Goal: Communication & Community: Answer question/provide support

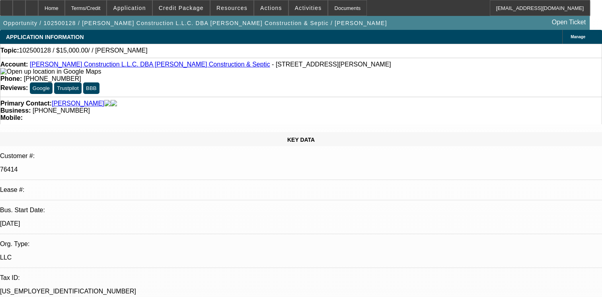
select select "0"
select select "2"
select select "0.1"
select select "1"
select select "2"
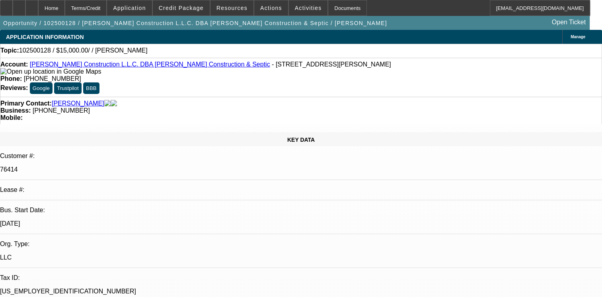
select select "4"
type textarea "01- PAID OFF BFC DEAL, PAID ON TIME/02- DISCOUNTE DTO HNB/03- SOLD DEAL NO HIST…"
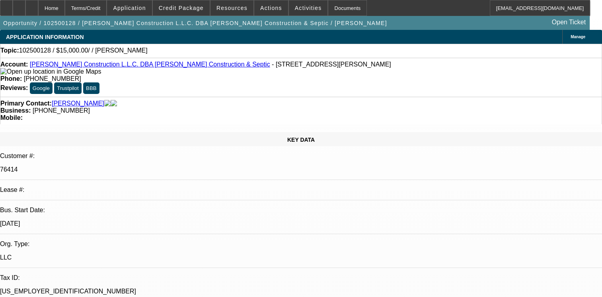
radio input "true"
radio input "false"
radio input "true"
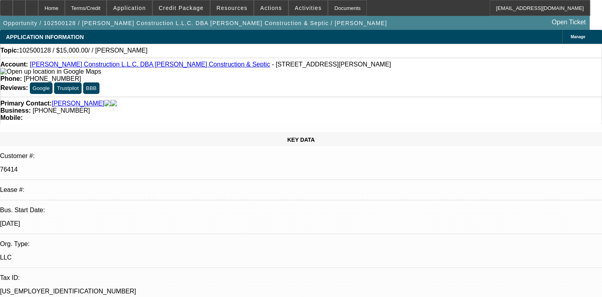
scroll to position [0, 0]
